Goal: Book appointment/travel/reservation

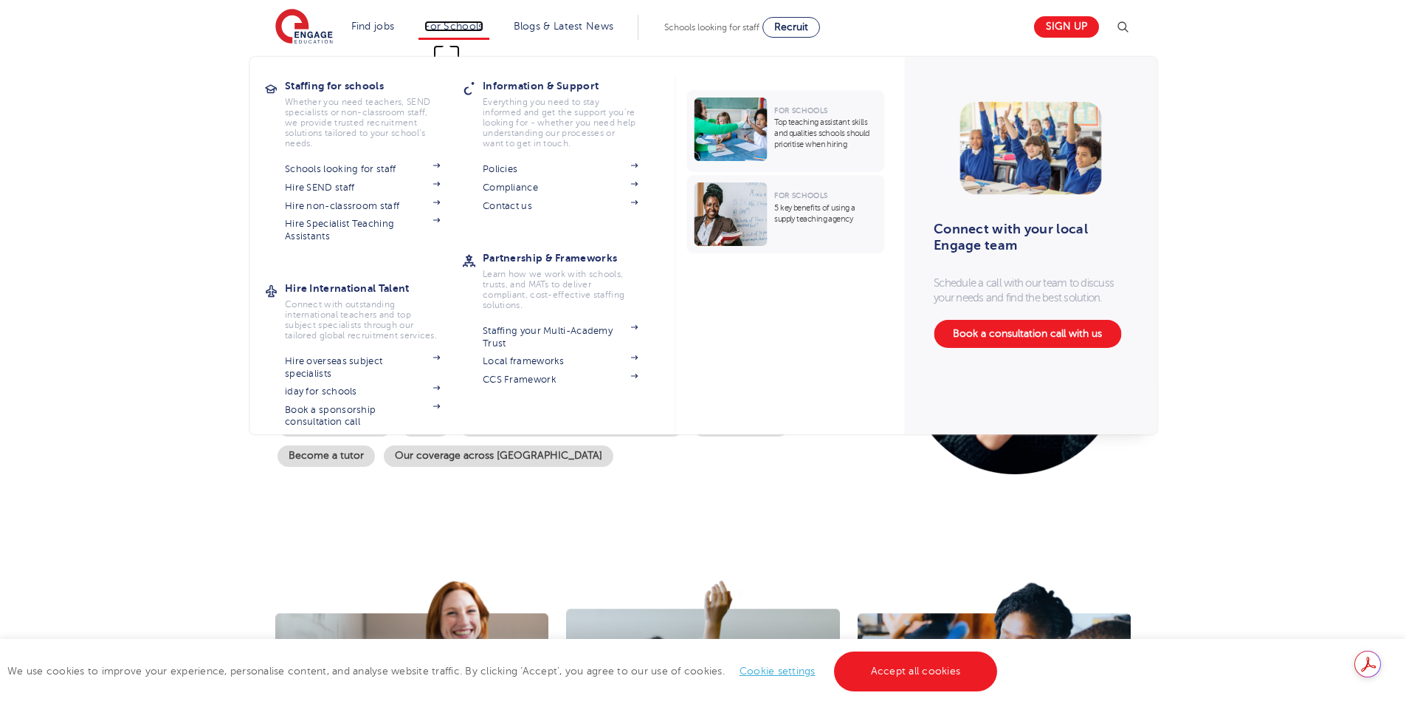
click at [449, 27] on link "For Schools" at bounding box center [454, 26] width 58 height 11
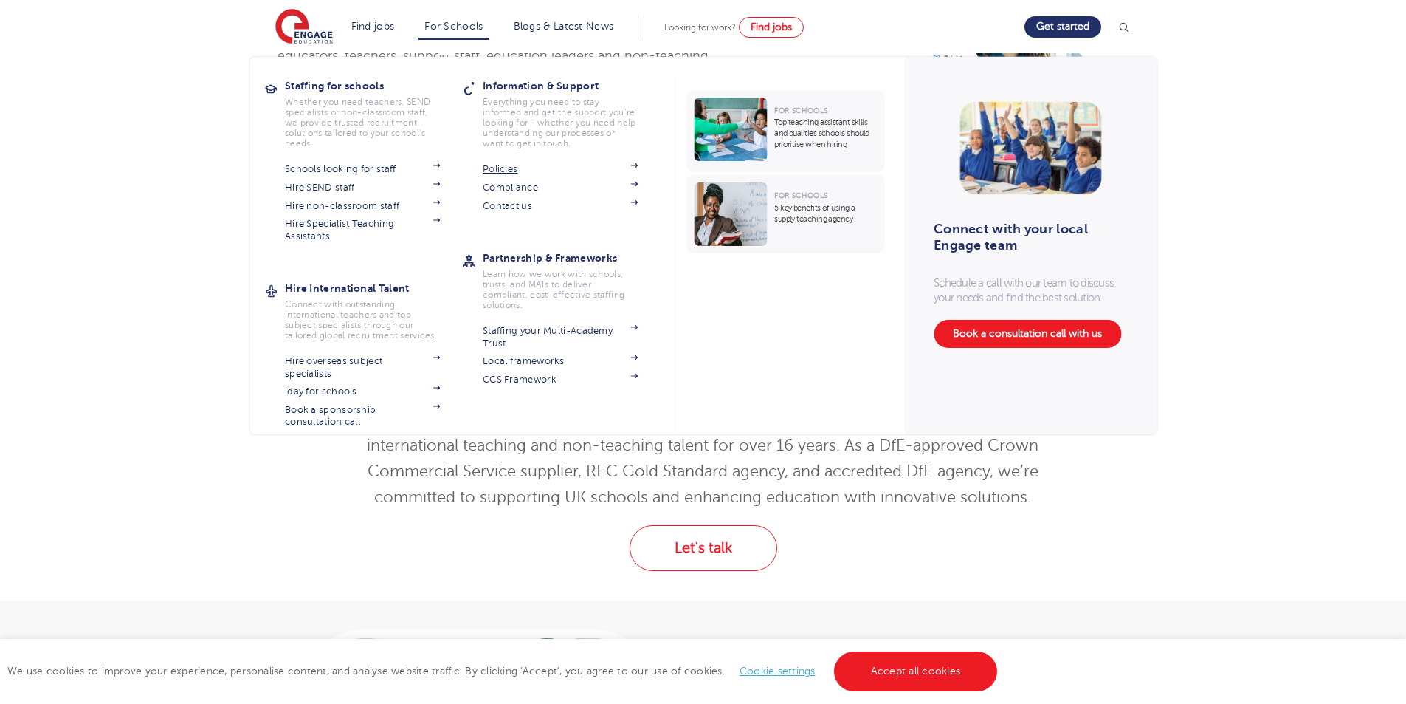
scroll to position [295, 0]
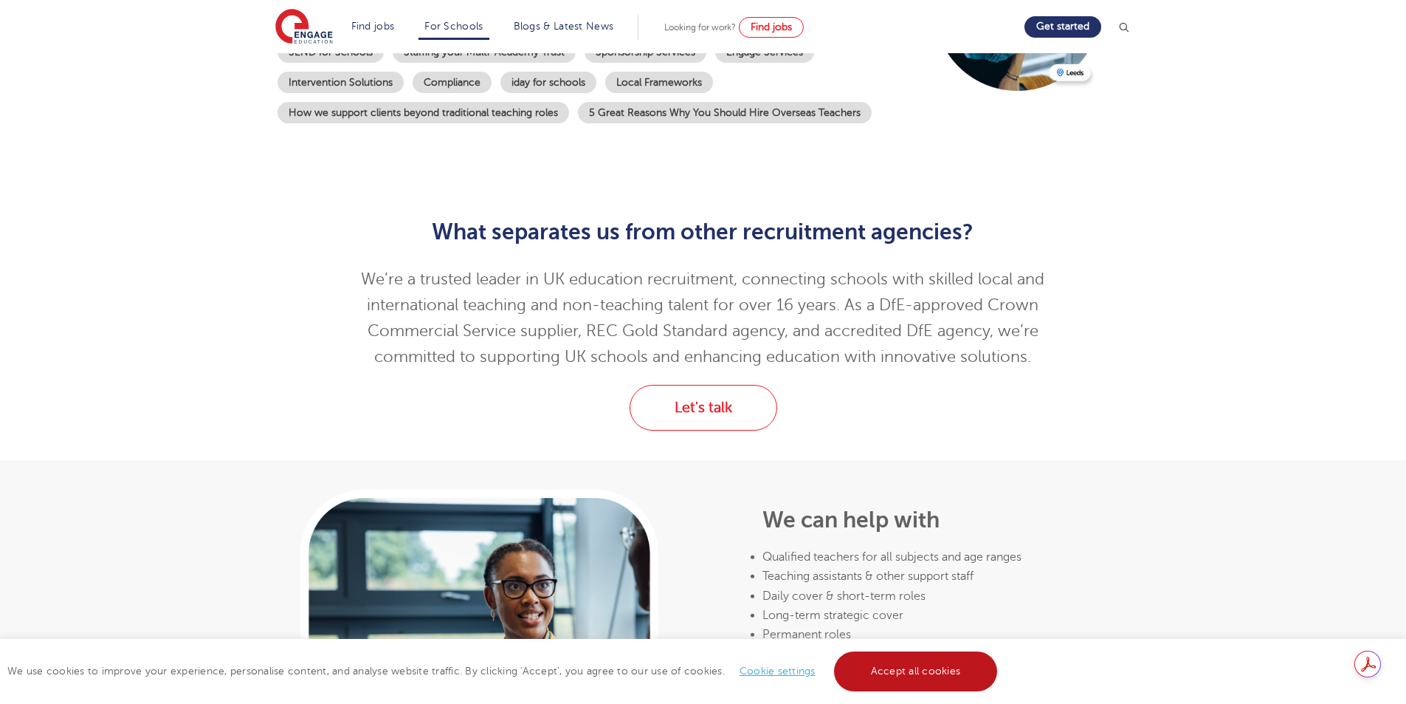
click at [930, 666] on link "Accept all cookies" at bounding box center [916, 671] width 164 height 40
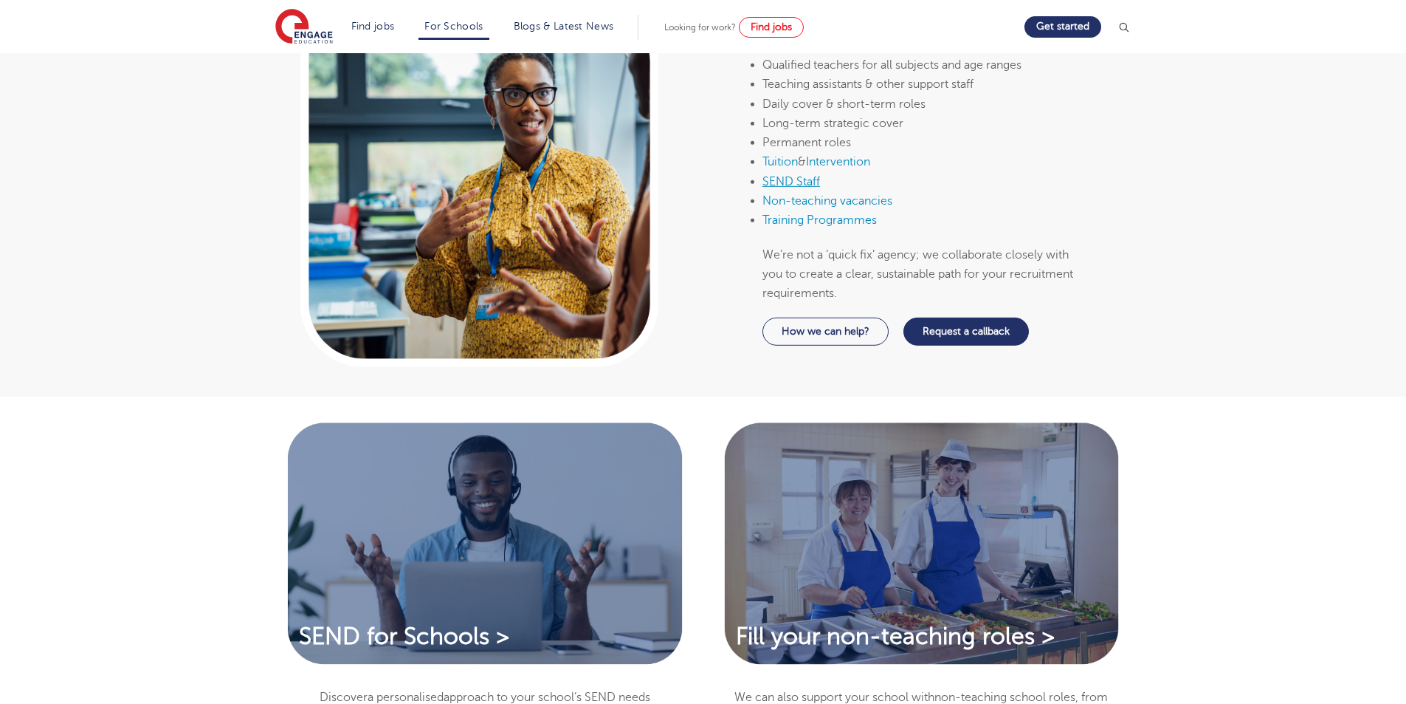
scroll to position [960, 0]
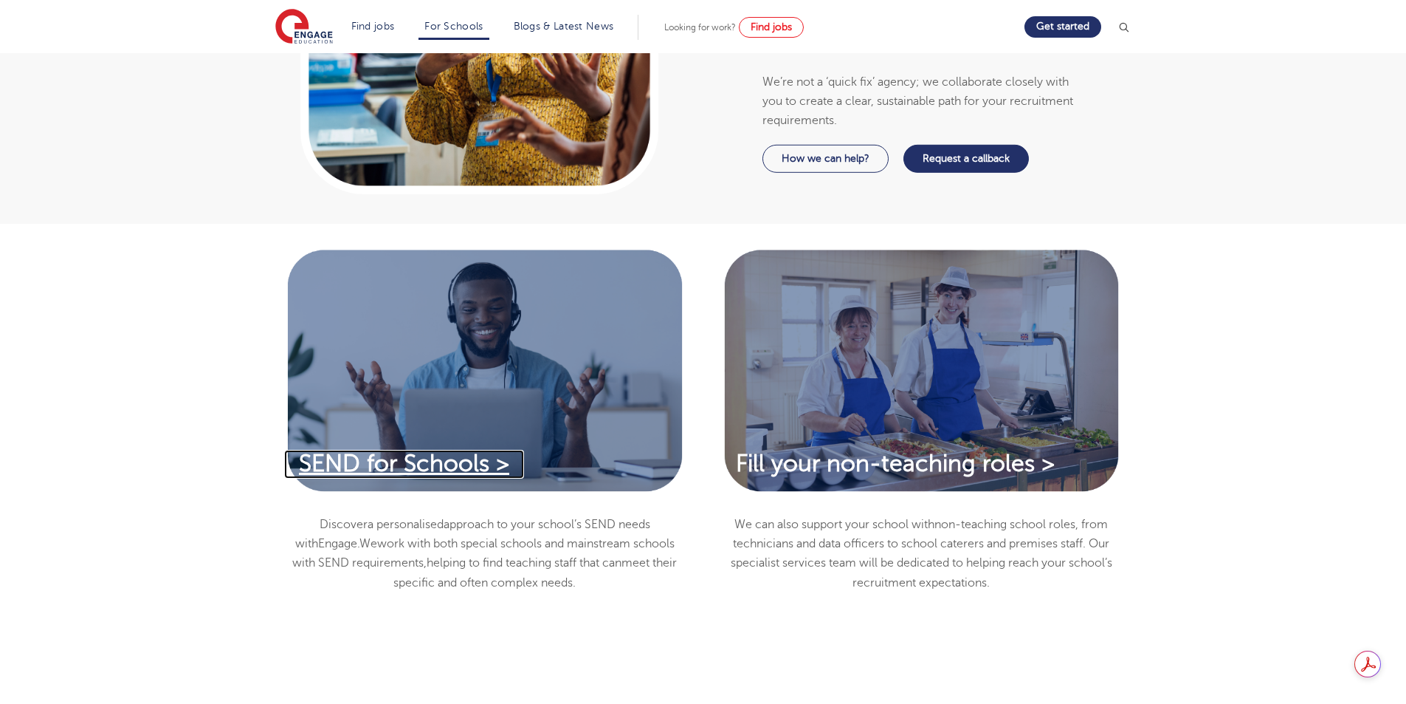
click at [454, 470] on span "SEND for Schools >" at bounding box center [404, 463] width 210 height 26
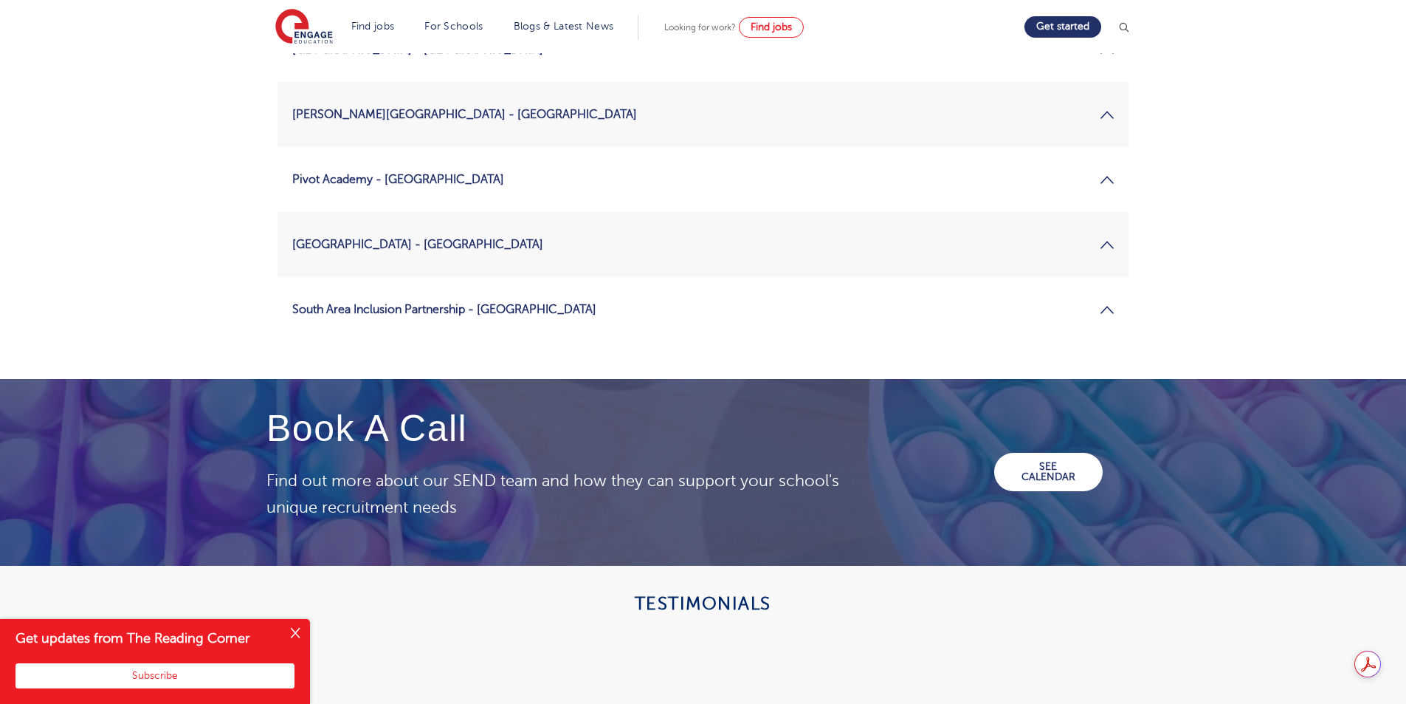
scroll to position [2436, 0]
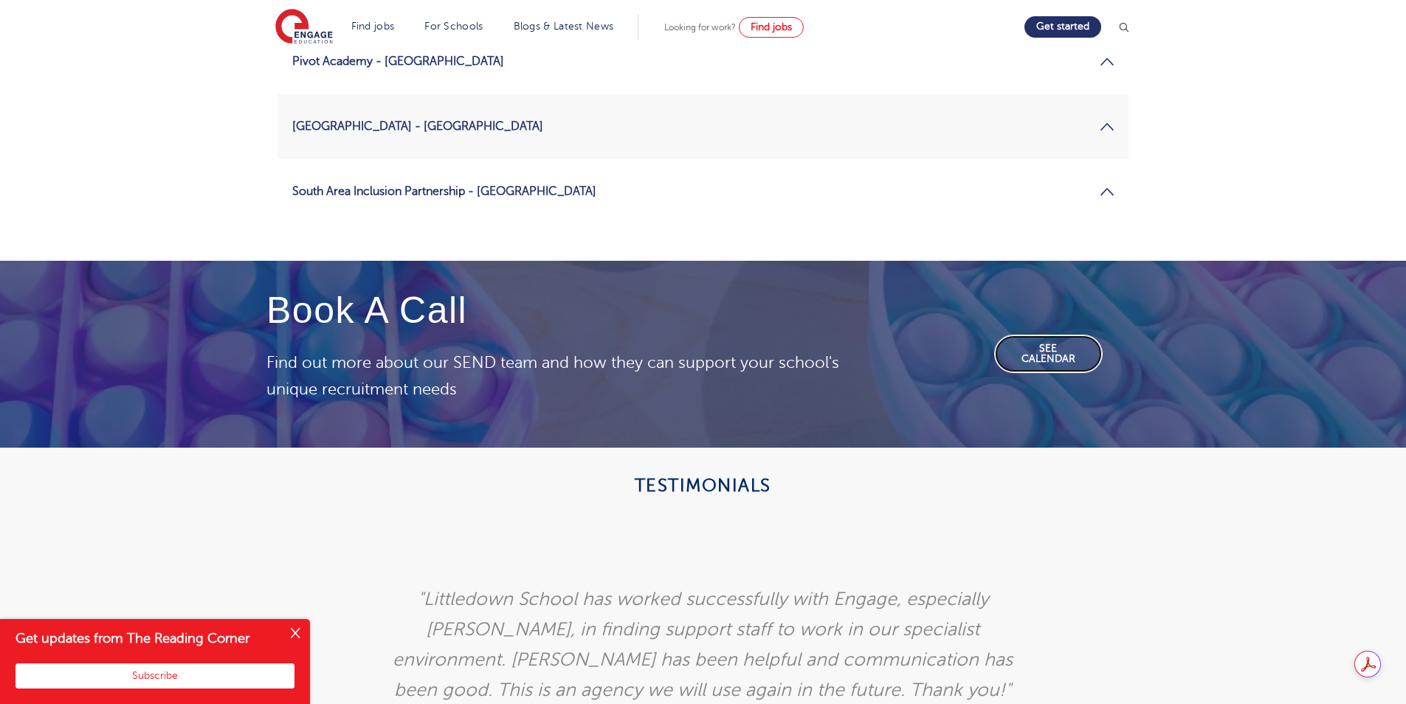
click at [1040, 334] on link "SEE CALENDAR" at bounding box center [1048, 353] width 109 height 38
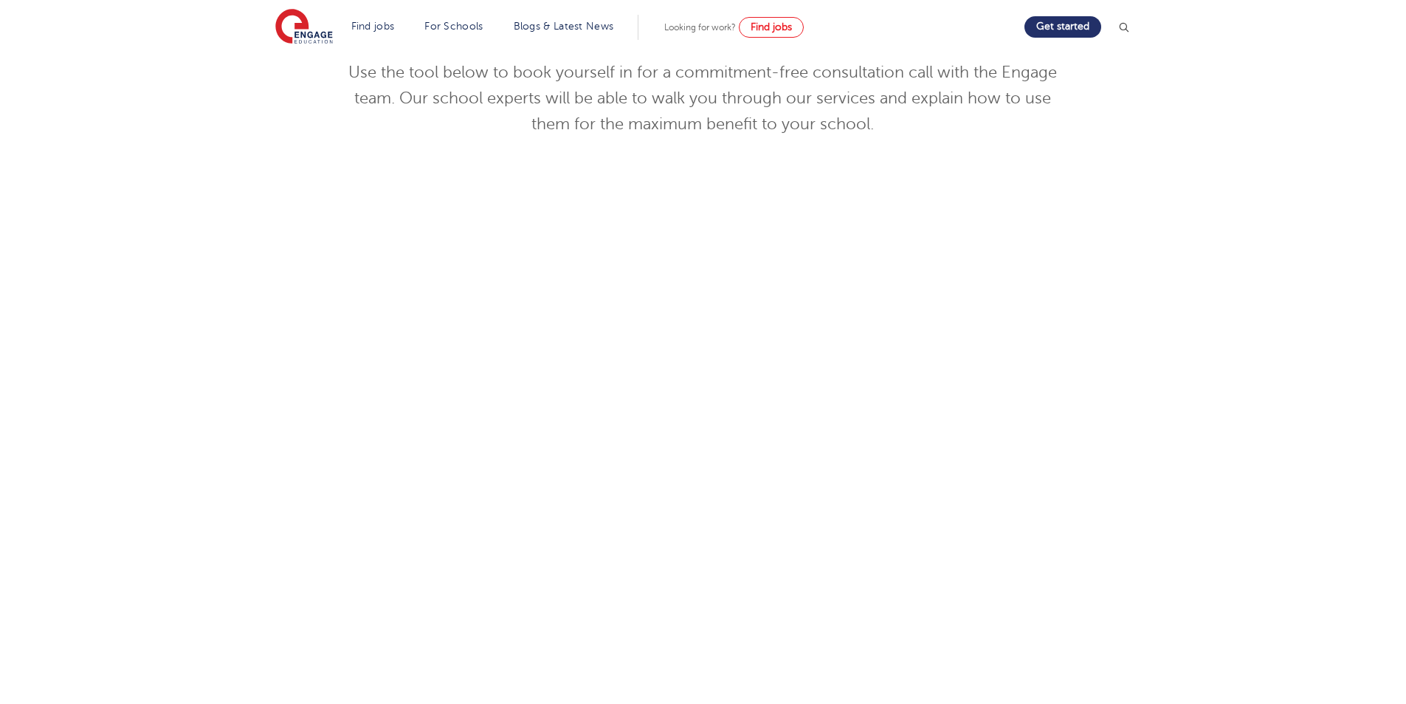
scroll to position [221, 0]
click at [1125, 403] on div "Discuss your SEND needs Use the tool below to book yourself in for a commitment…" at bounding box center [703, 350] width 896 height 750
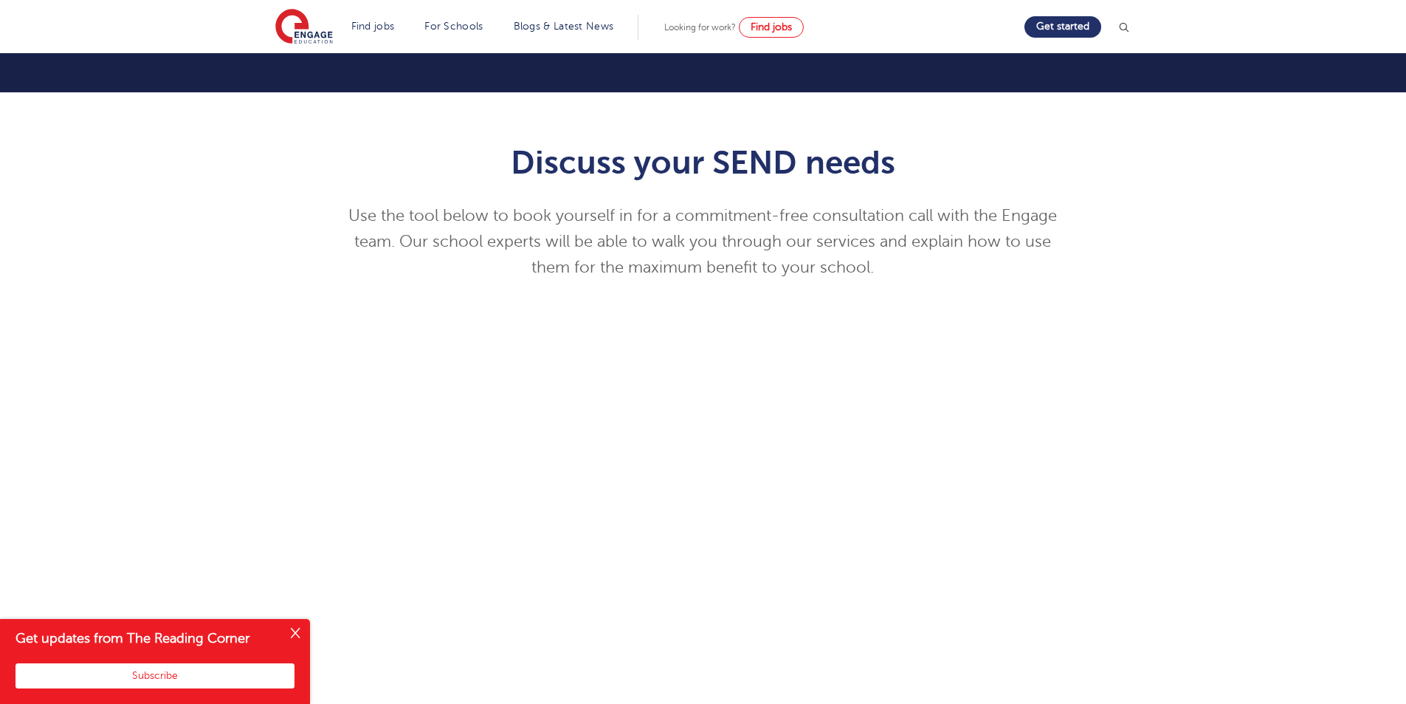
scroll to position [74, 0]
click at [1124, 468] on div "Discuss your SEND needs Use the tool below to book yourself in for a commitment…" at bounding box center [703, 498] width 896 height 750
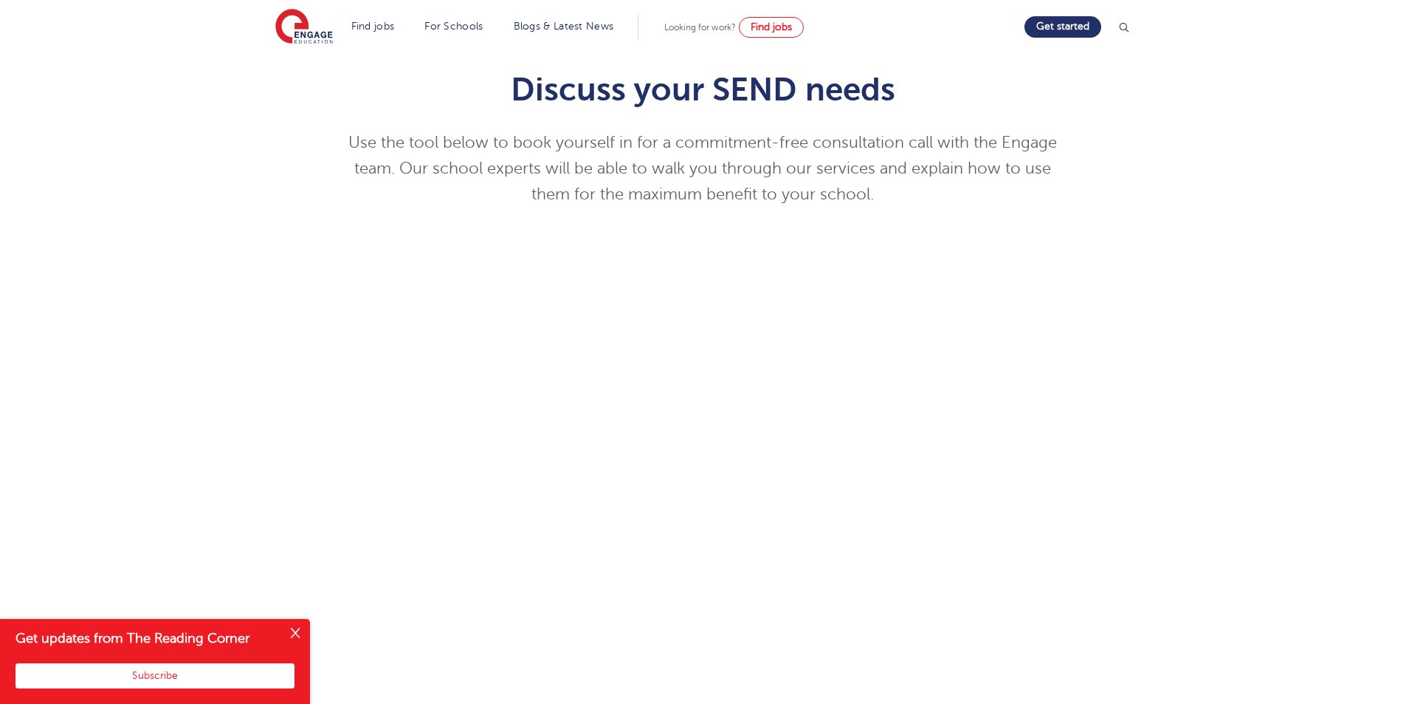
scroll to position [0, 0]
